Goal: Navigation & Orientation: Find specific page/section

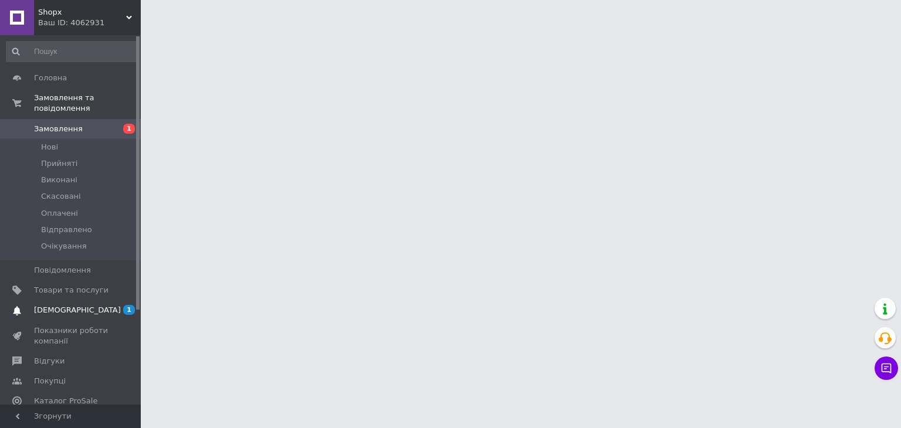
click at [60, 305] on span "[DEMOGRAPHIC_DATA]" at bounding box center [77, 310] width 87 height 11
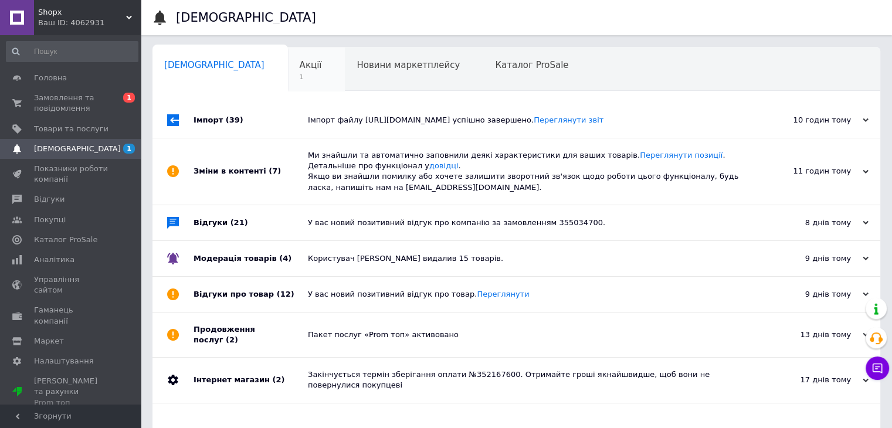
click at [288, 71] on div "Акції 1" at bounding box center [316, 70] width 57 height 45
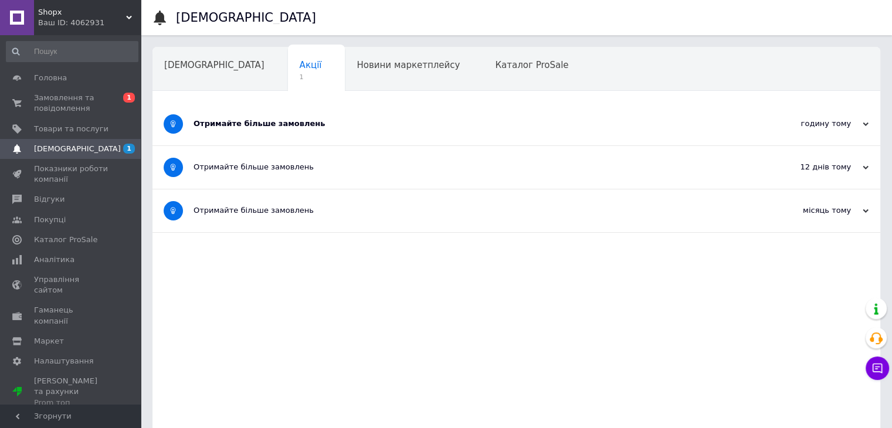
click at [291, 121] on div "Отримайте більше замовлень" at bounding box center [473, 124] width 558 height 11
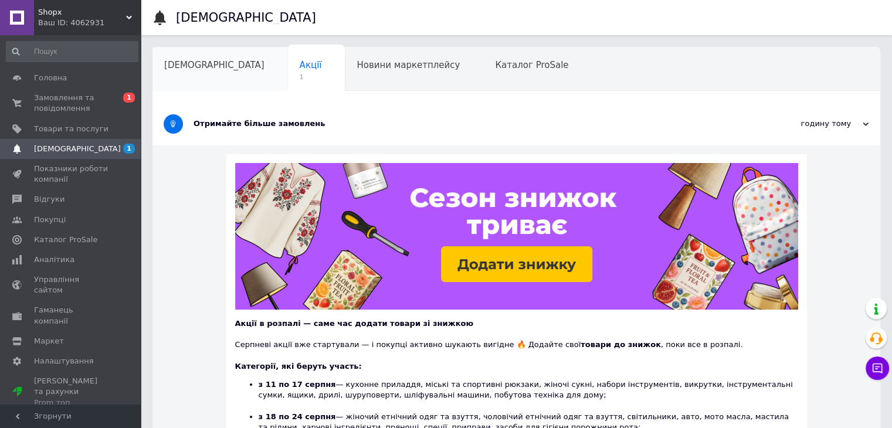
click at [197, 57] on div "[DEMOGRAPHIC_DATA]" at bounding box center [221, 70] width 136 height 45
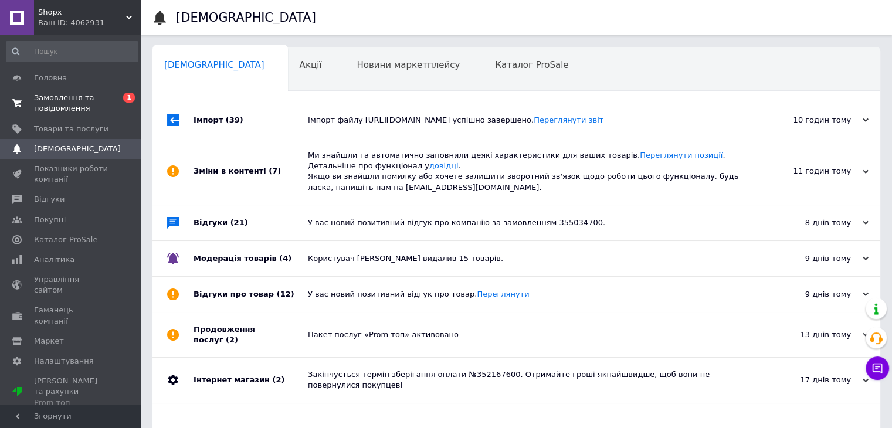
click at [48, 98] on span "Замовлення та повідомлення" at bounding box center [71, 103] width 75 height 21
